Goal: Information Seeking & Learning: Check status

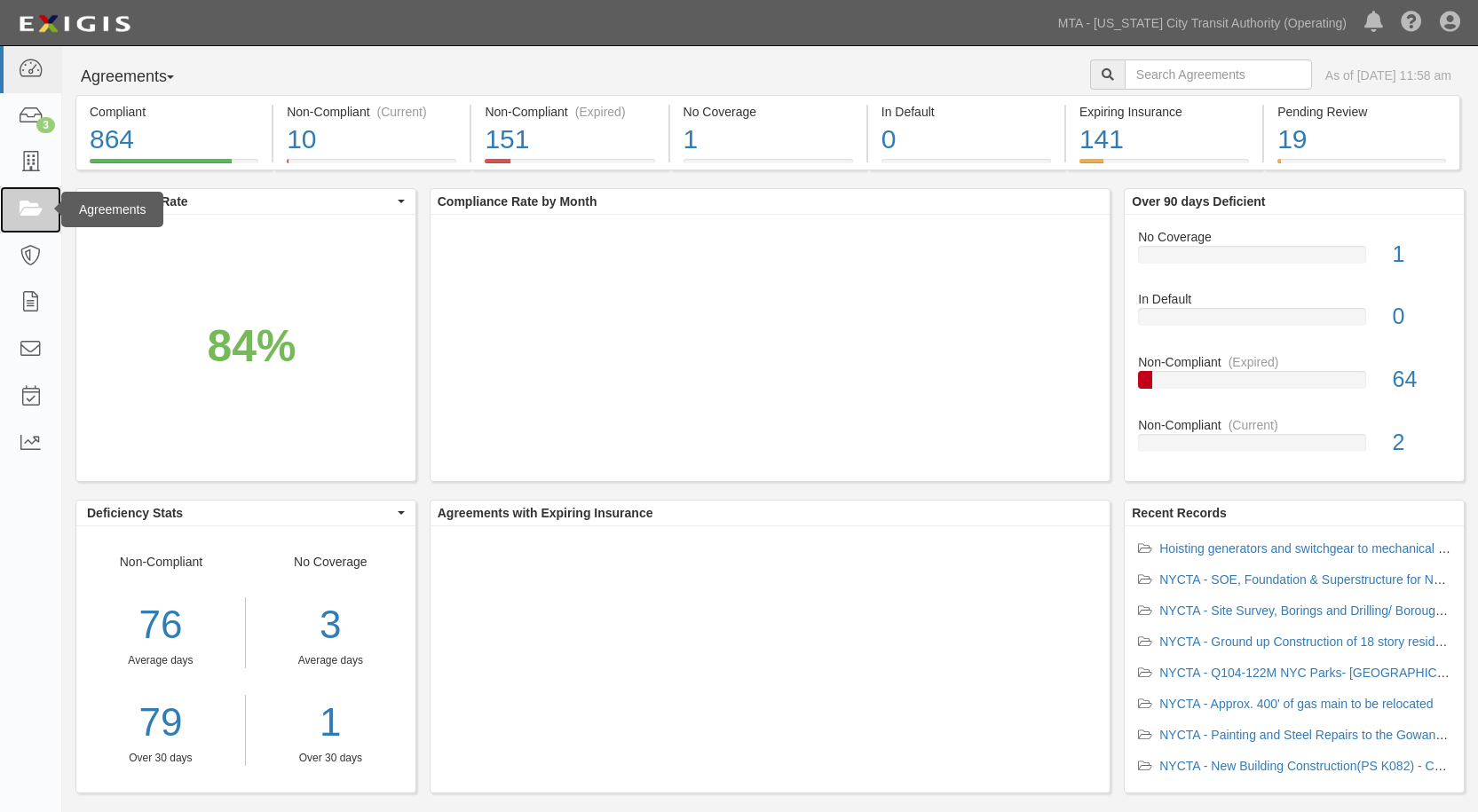
click at [14, 205] on link at bounding box center [30, 210] width 61 height 47
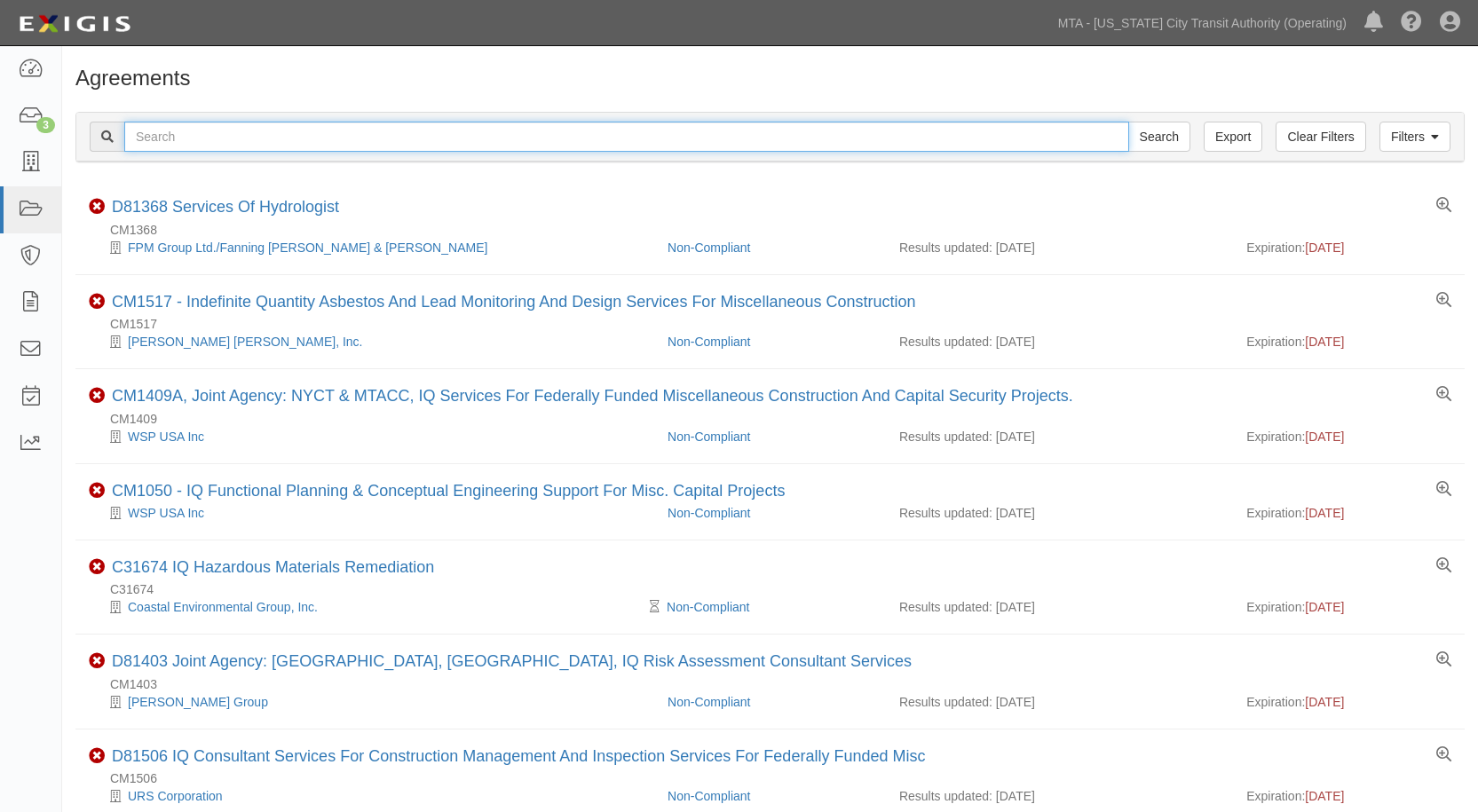
click at [253, 128] on input "text" at bounding box center [627, 137] width 1005 height 30
type input "ins 1615"
click at [1128, 122] on input "Search" at bounding box center [1159, 137] width 62 height 30
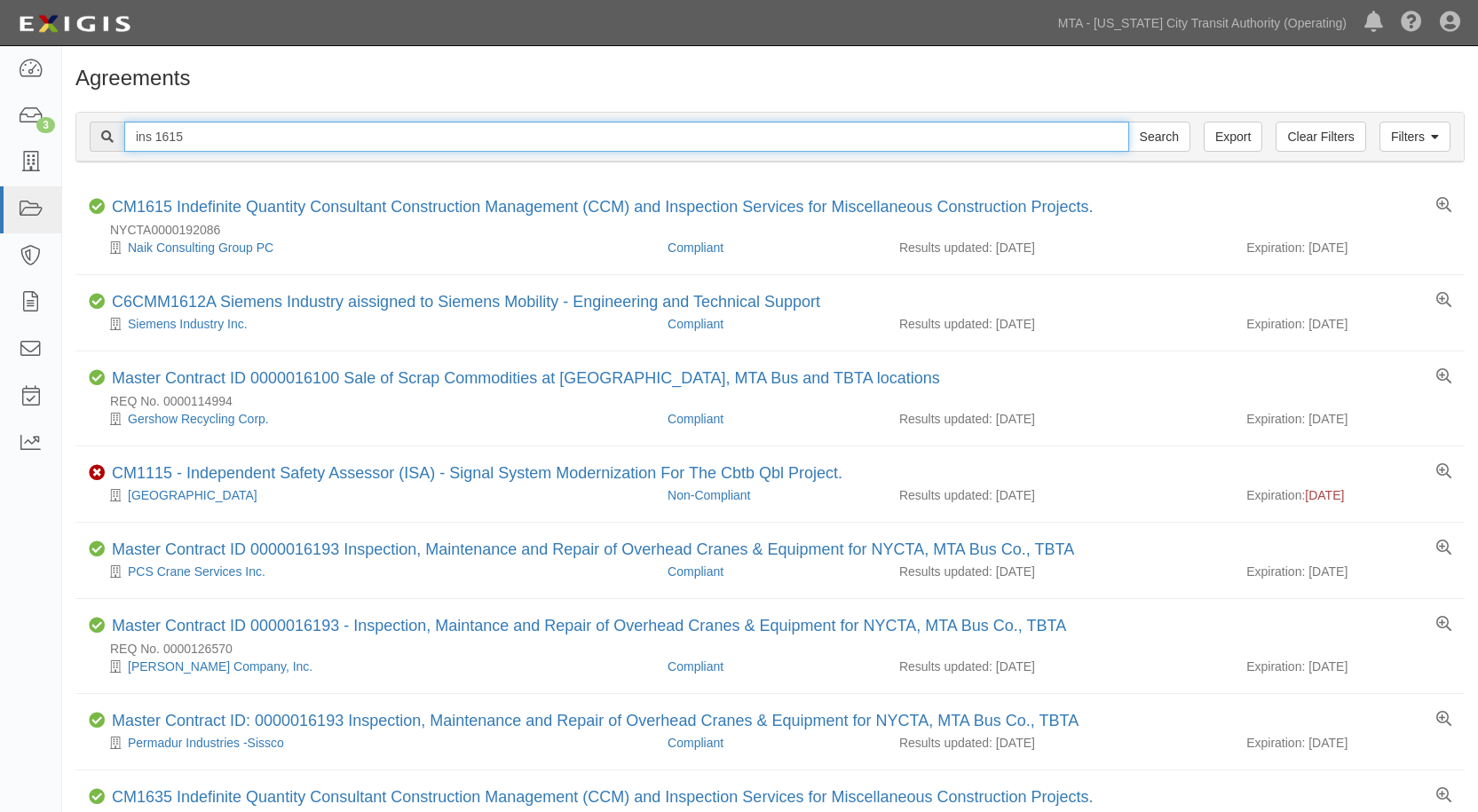
click at [157, 140] on input "ins 1615" at bounding box center [627, 137] width 1005 height 30
type input "ins1615"
click at [1128, 122] on input "Search" at bounding box center [1159, 137] width 62 height 30
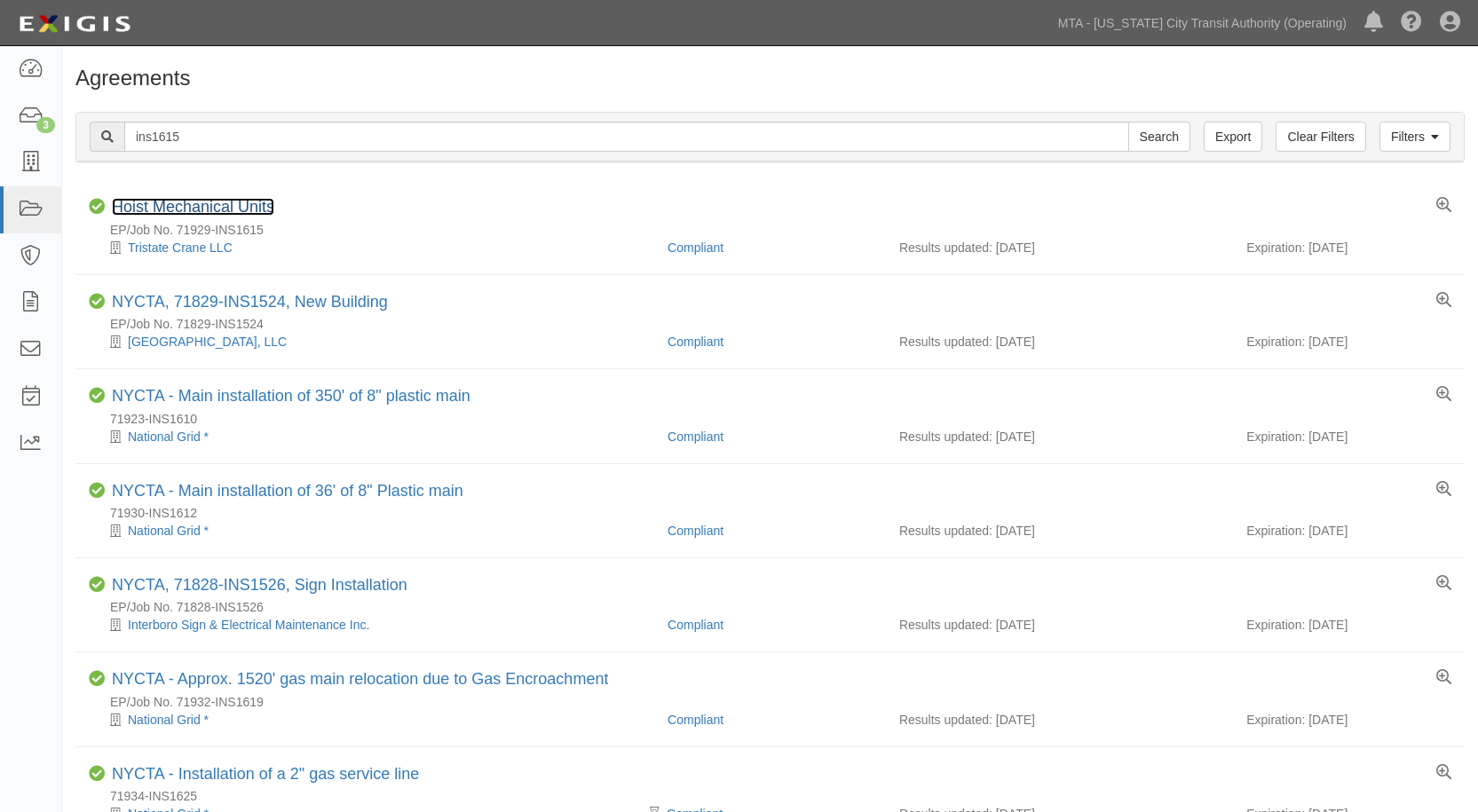
click at [246, 205] on link "Hoist Mechanical Units" at bounding box center [193, 206] width 162 height 17
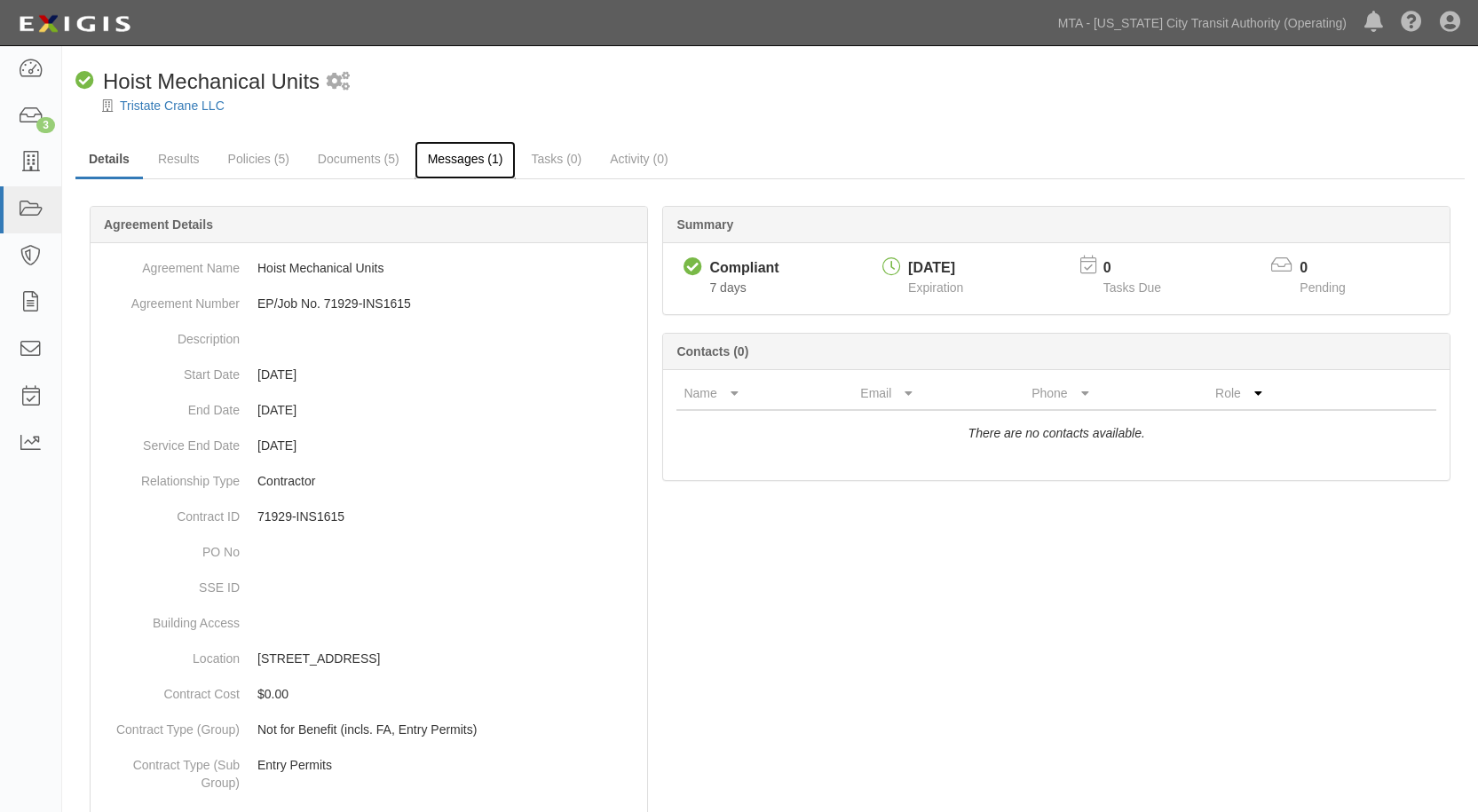
click at [447, 167] on link "Messages (1)" at bounding box center [465, 160] width 102 height 38
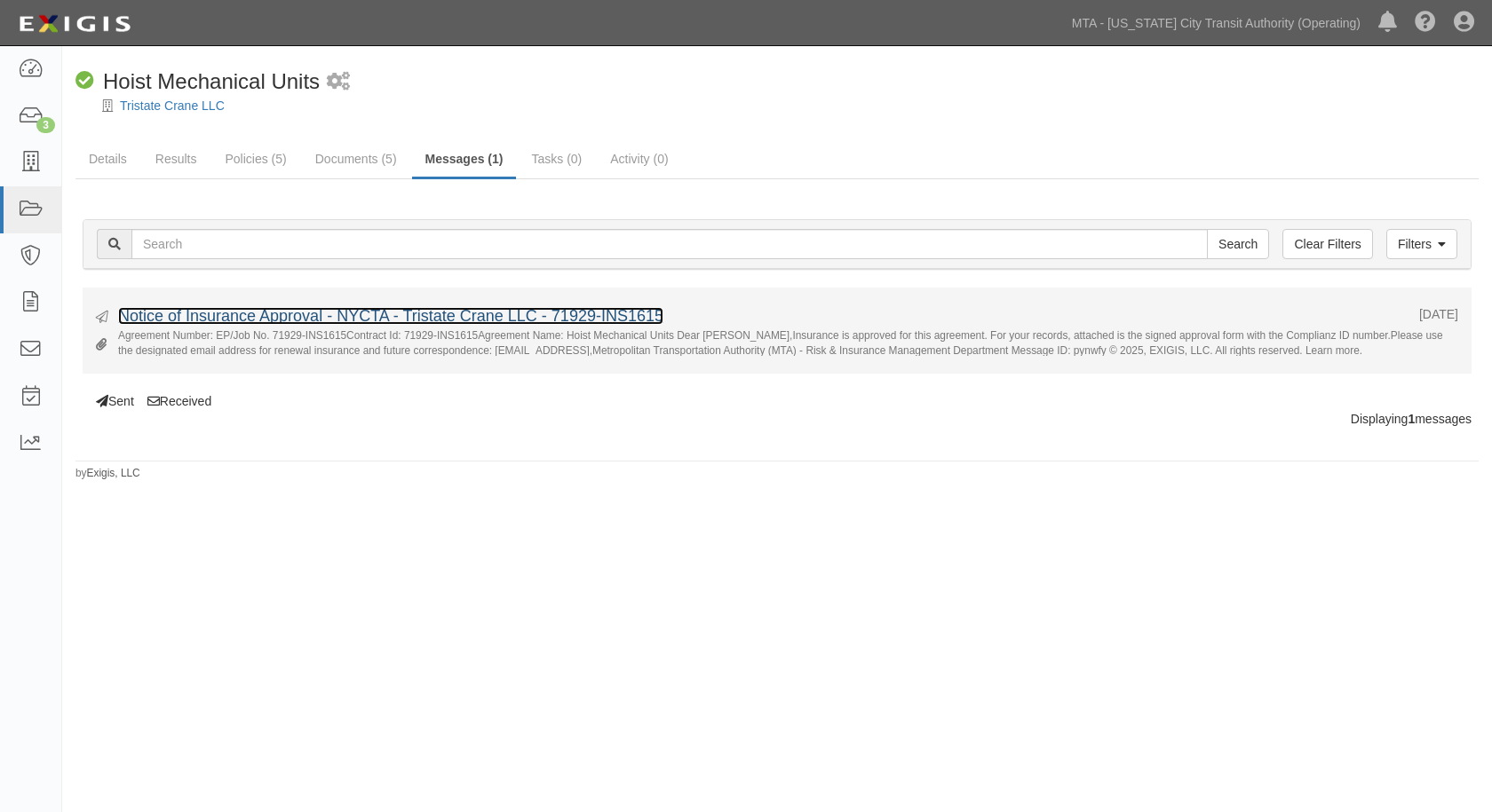
click at [290, 311] on link "Notice of Insurance Approval - NYCTA - Tristate Crane LLC - 71929-INS1615" at bounding box center [391, 315] width 546 height 17
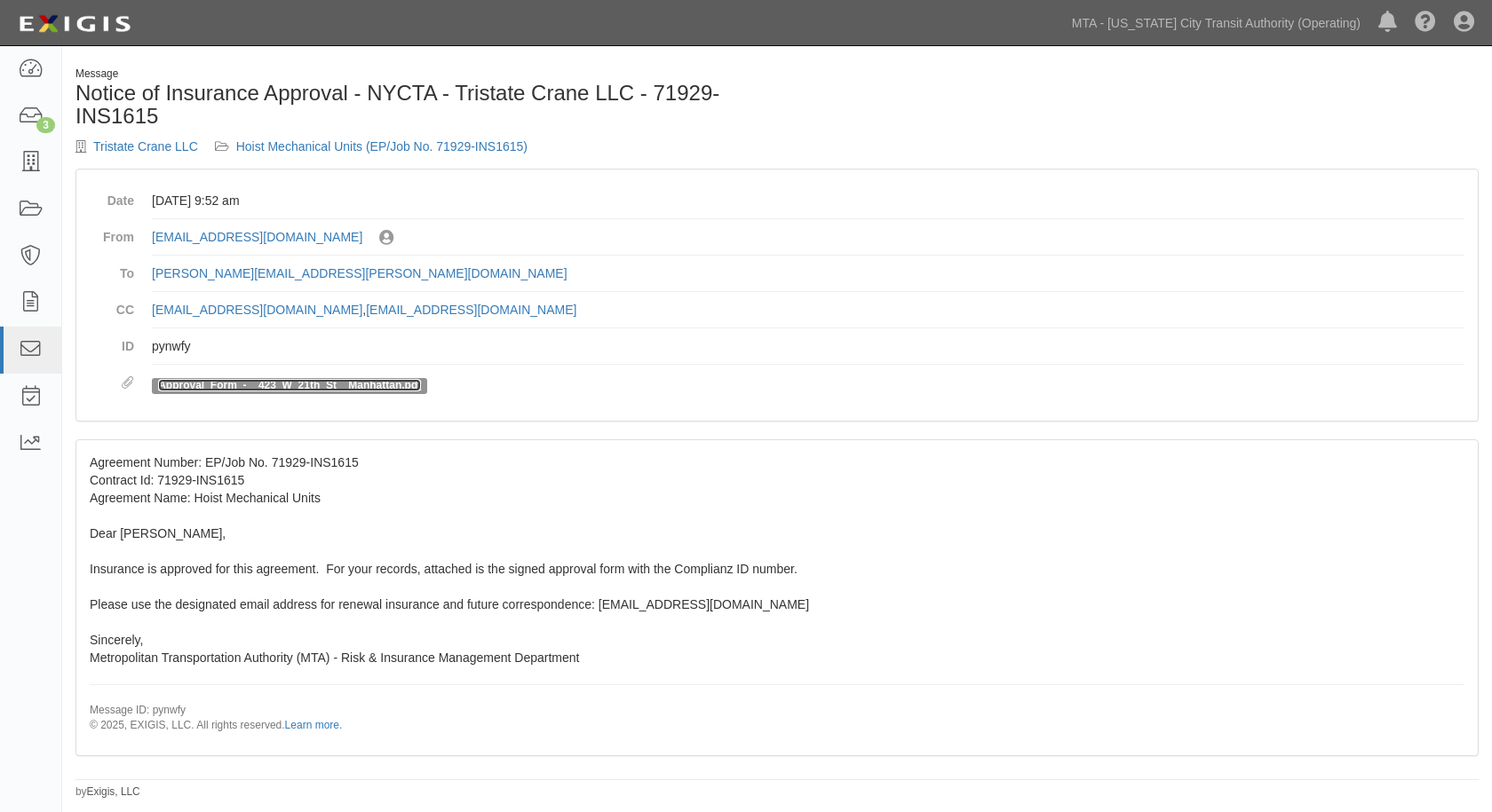
click at [239, 389] on link "Approval_Form_-__423_W_21th_St__Manhattan.pdf" at bounding box center [290, 385] width 263 height 13
click at [203, 379] on link "Approval_Form_-__423_W_21th_St__Manhattan.pdf" at bounding box center [290, 385] width 263 height 13
drag, startPoint x: 255, startPoint y: 383, endPoint x: 134, endPoint y: 405, distance: 123.0
click at [91, 415] on div "Date September 26, 2025 at 9:52 am From agreement-3thf9n@mtato.complianz.com Se…" at bounding box center [777, 295] width 1401 height 251
click at [201, 383] on link "Approval_Form_-__423_W_21th_St__Manhattan.pdf" at bounding box center [290, 385] width 263 height 13
